Goal: Register for event/course

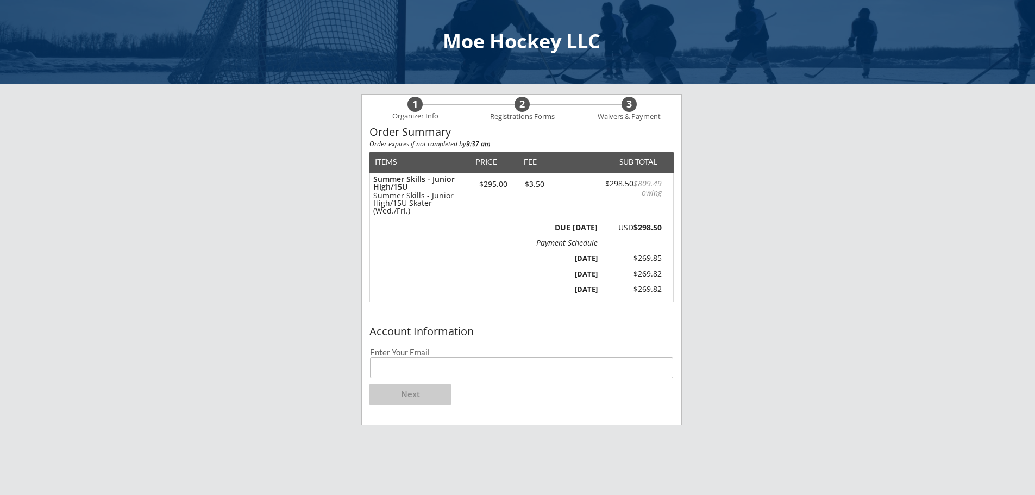
click at [537, 379] on div "Account Information Enter Your Email Next" at bounding box center [521, 373] width 319 height 104
click at [531, 371] on input "email" at bounding box center [521, 367] width 303 height 21
type input "[DOMAIN_NAME][EMAIL_ADDRESS][DOMAIN_NAME]"
click at [411, 400] on button "Next" at bounding box center [409, 395] width 81 height 22
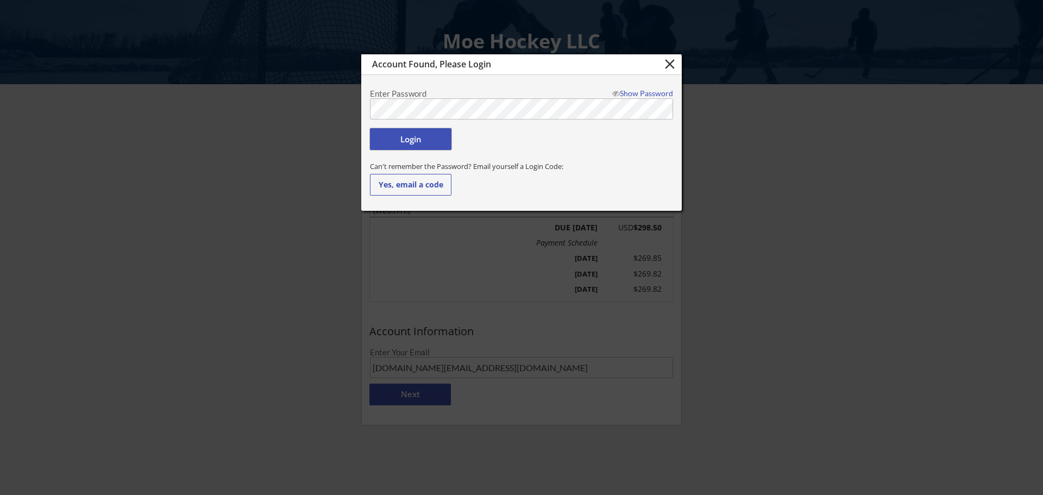
click at [404, 148] on button "Login" at bounding box center [410, 139] width 81 height 22
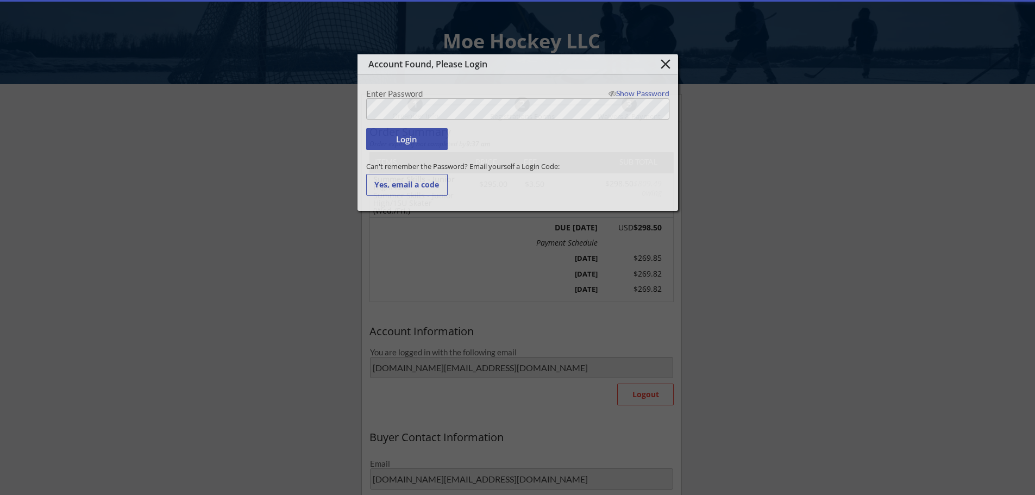
type input "[PERSON_NAME]"
type input "Hoy"
type input "[PHONE_NUMBER]"
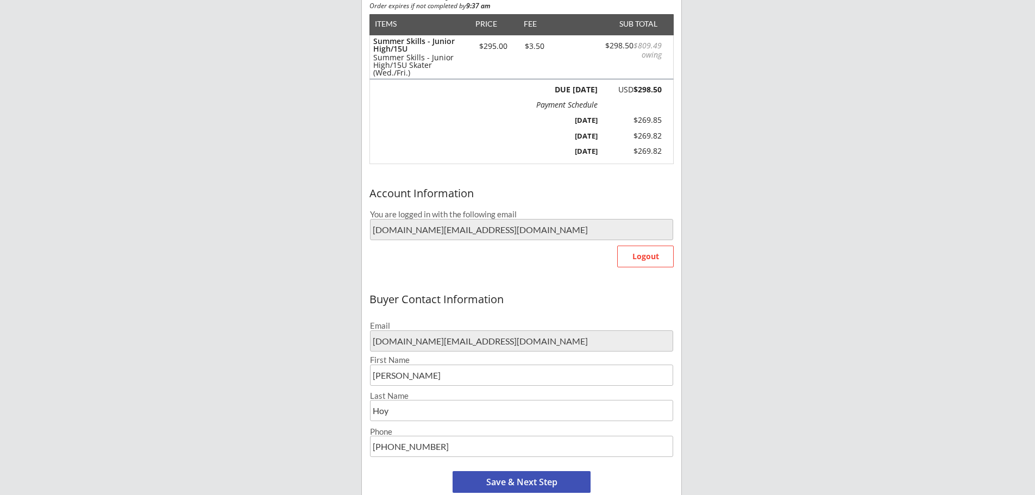
scroll to position [163, 0]
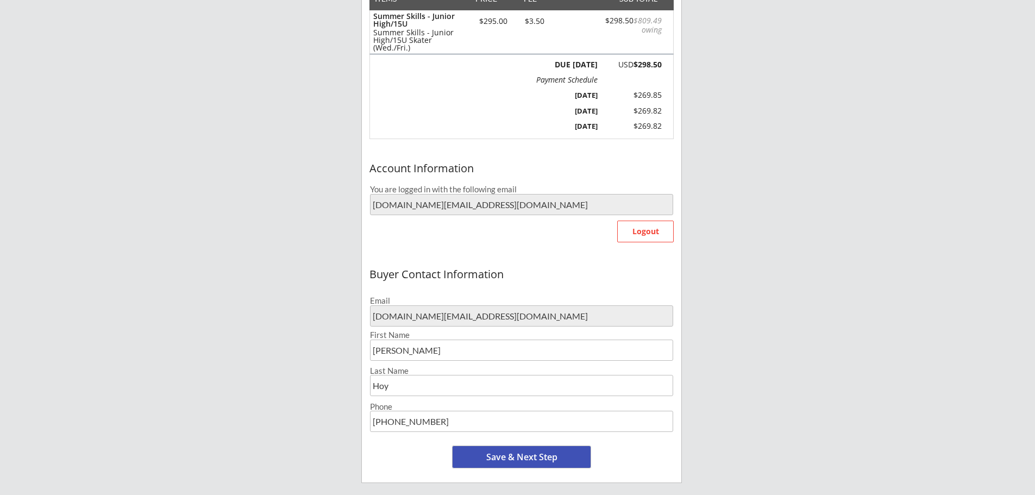
click at [544, 454] on button "Save & Next Step" at bounding box center [522, 457] width 138 height 22
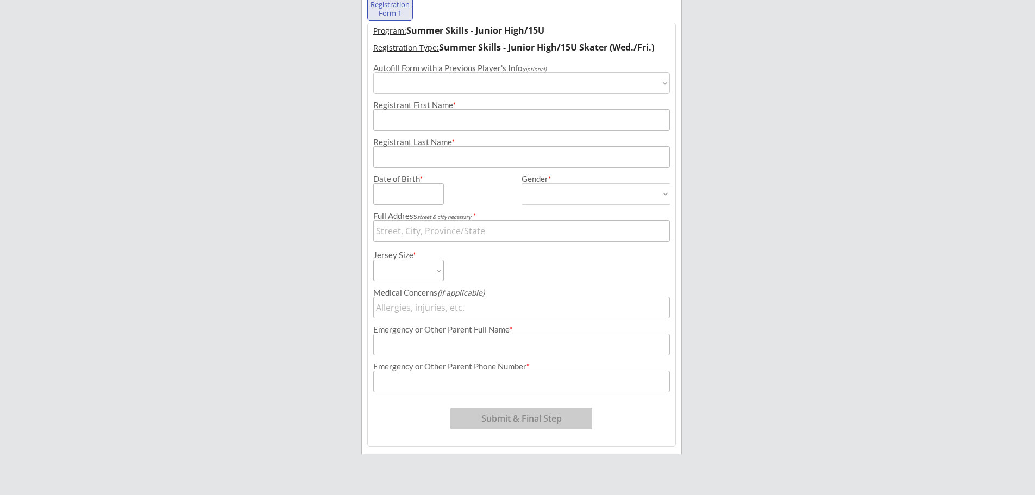
scroll to position [83, 0]
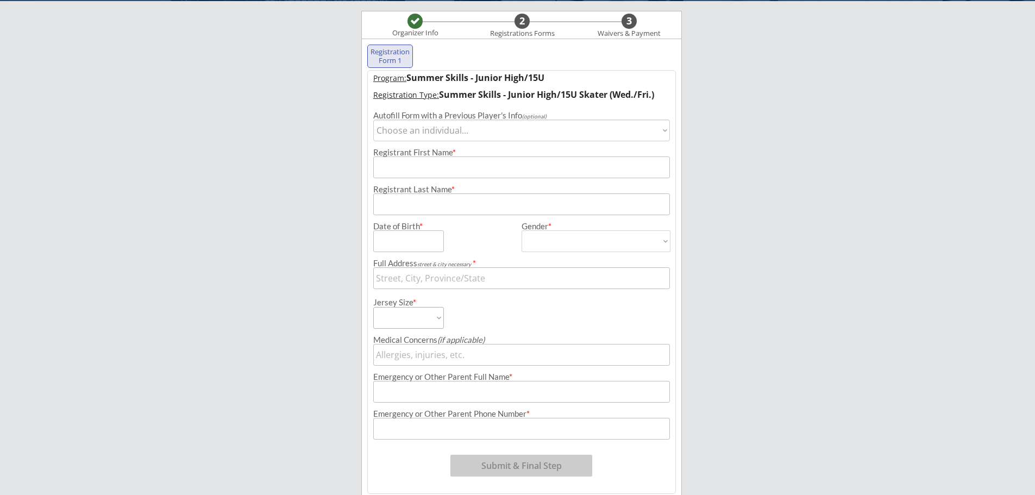
click at [397, 131] on select "Choose an individual... [PERSON_NAME]" at bounding box center [521, 131] width 297 height 22
select select ""1348695171700984260__LOOKUP__1692287517825x151364770287321100""
click at [373, 120] on select "Choose an individual... [PERSON_NAME]" at bounding box center [521, 131] width 297 height 22
type input "[PERSON_NAME]"
type input "Hoy"
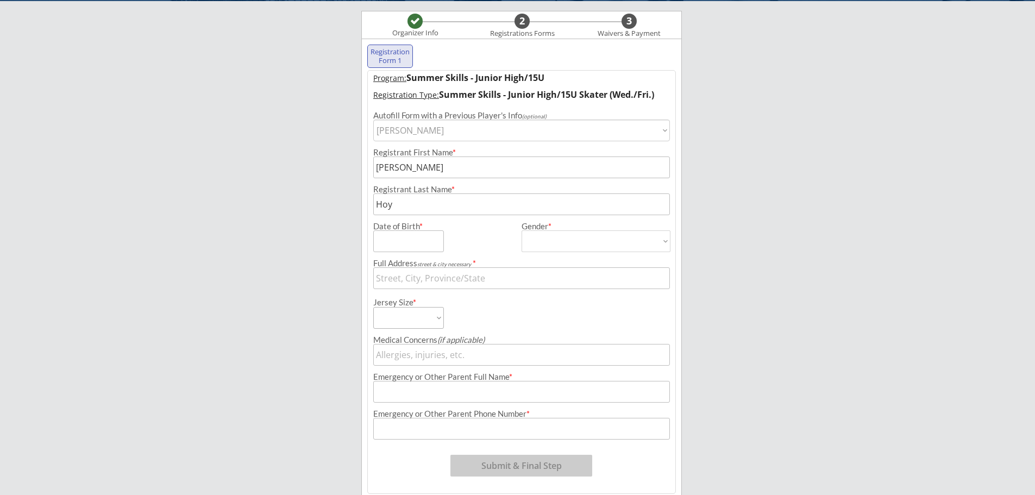
type input "[DATE]"
type input "[STREET_ADDRESS]"
type input "[DEMOGRAPHIC_DATA]"
select select ""[DEMOGRAPHIC_DATA]""
select select ""Adult Medium""
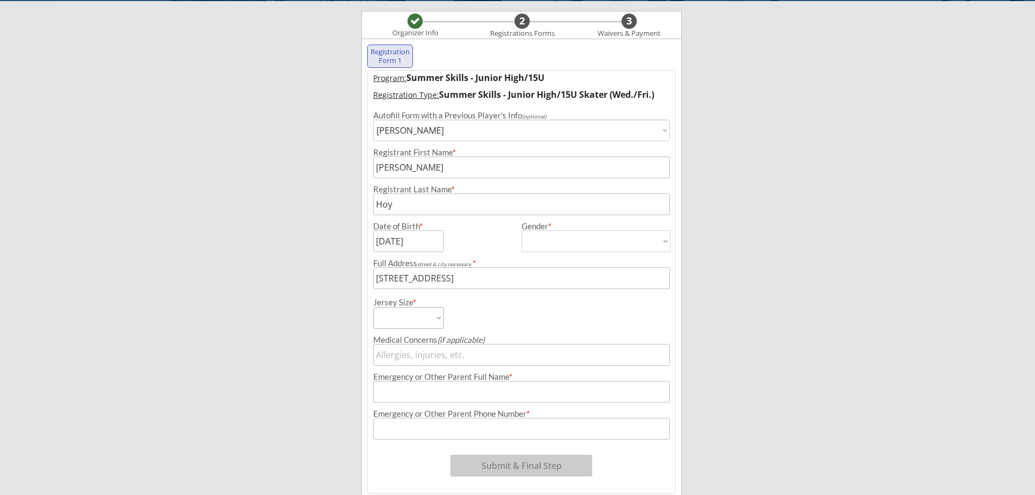
type input "none"
type input "[PERSON_NAME]"
type input "[PHONE_NUMBER]"
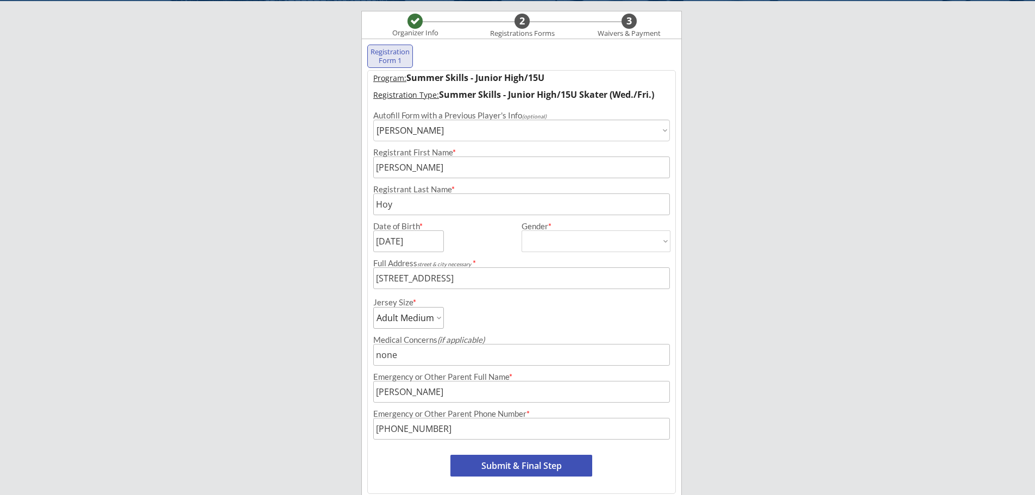
click at [520, 475] on button "Submit & Final Step" at bounding box center [521, 466] width 142 height 22
select select ""Yes, use this card""
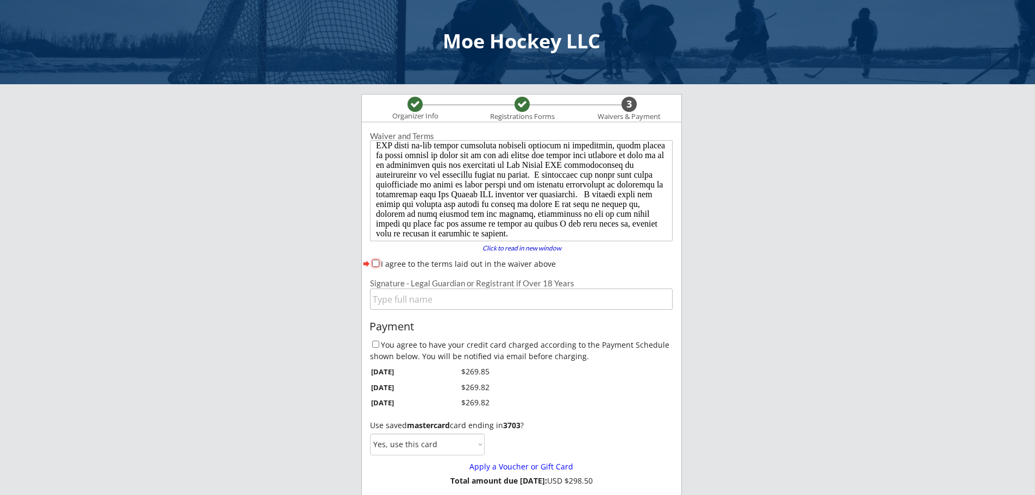
scroll to position [113, 0]
drag, startPoint x: 669, startPoint y: 166, endPoint x: 1047, endPoint y: 370, distance: 430.2
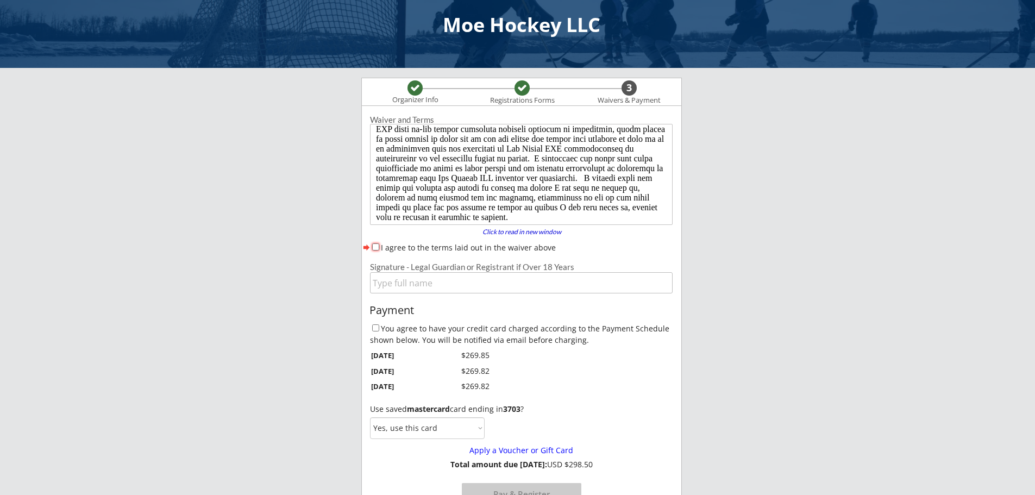
scroll to position [0, 0]
